Goal: Transaction & Acquisition: Purchase product/service

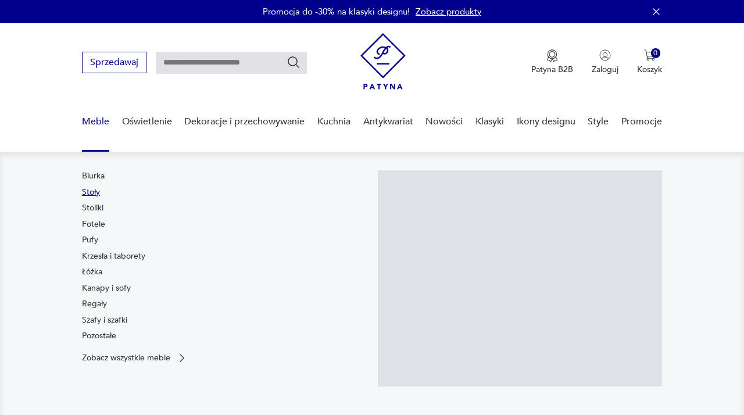
click at [91, 189] on link "Stoły" at bounding box center [91, 193] width 18 height 12
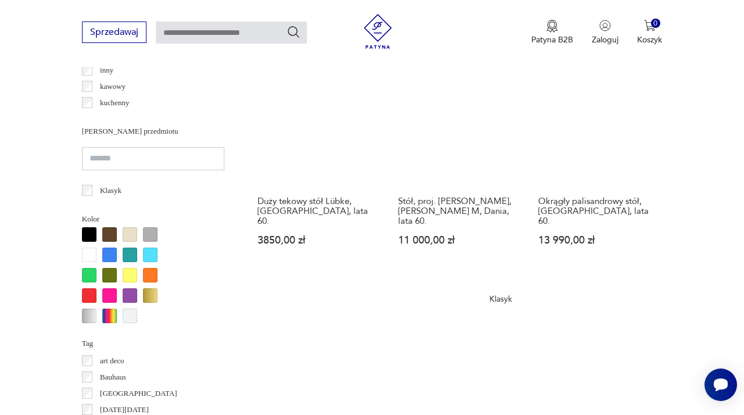
scroll to position [1056, 0]
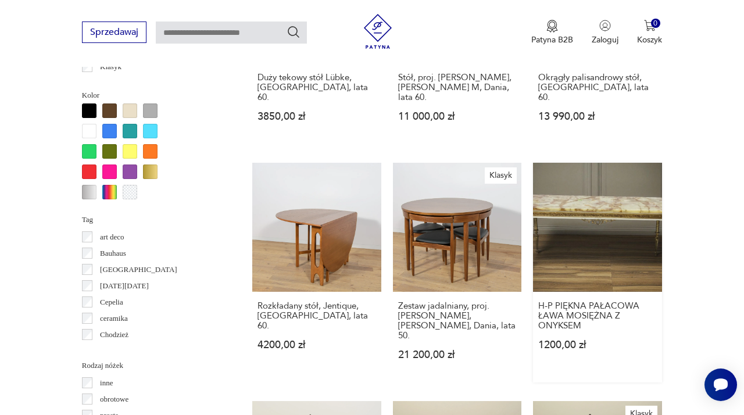
click at [606, 173] on link "H-P PIĘKNA PAŁACOWA ŁAWA MOSIĘŻNA Z ONYKSEM 1200,00 zł" at bounding box center [597, 273] width 129 height 220
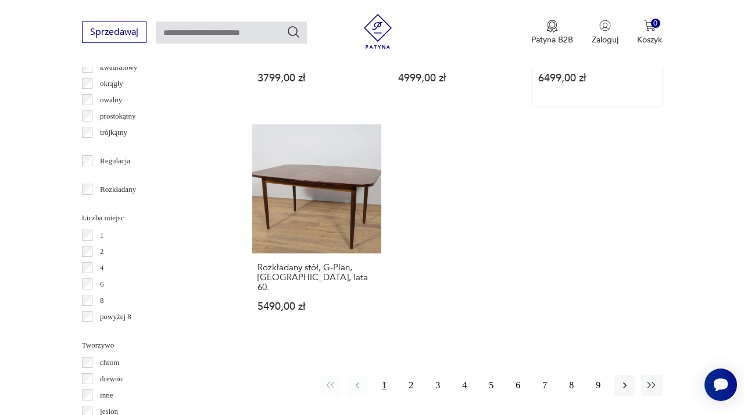
scroll to position [1562, 0]
click at [625, 379] on icon "button" at bounding box center [625, 385] width 12 height 12
